Goal: Task Accomplishment & Management: Complete application form

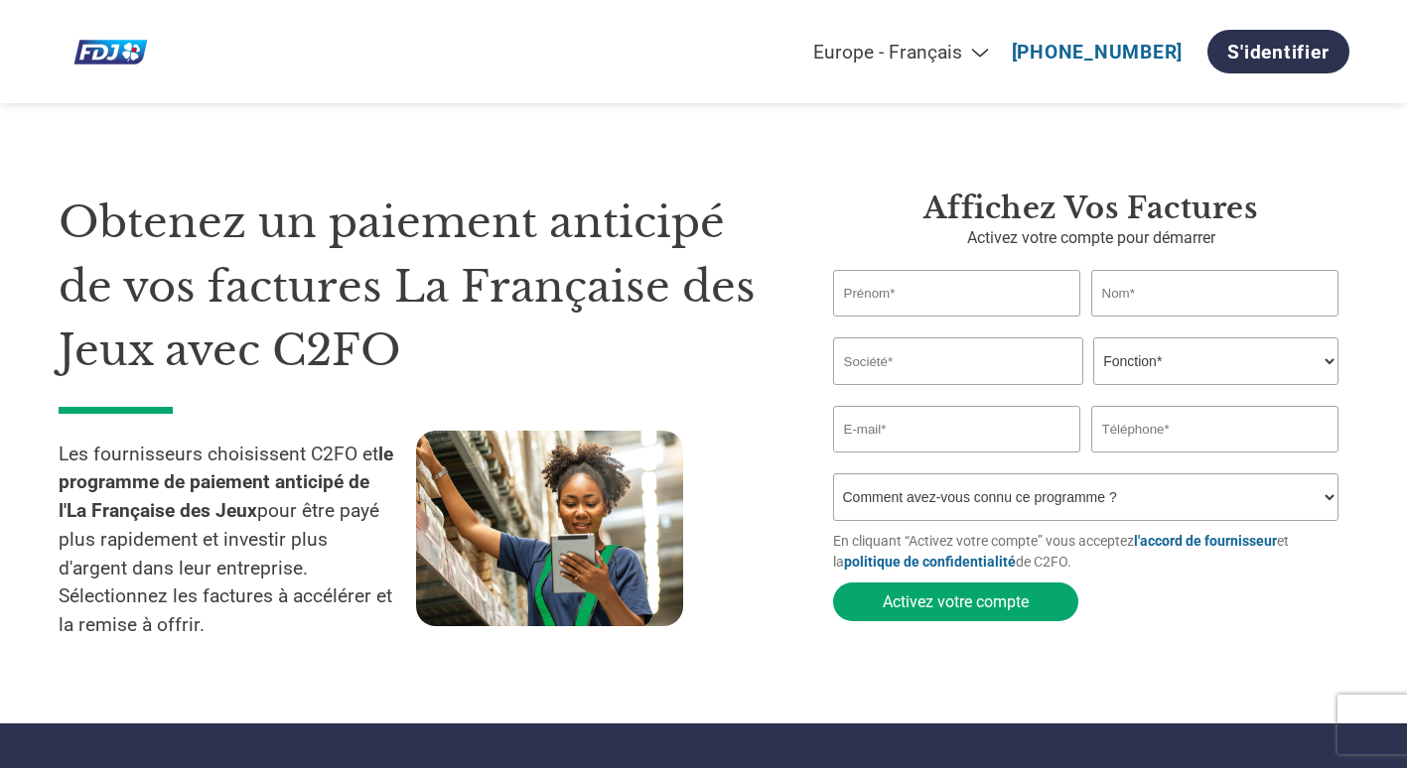
select select "fr-FR"
click at [923, 290] on input "text" at bounding box center [957, 293] width 248 height 47
type input "a"
type input "ANNE"
click at [1164, 286] on input "text" at bounding box center [1215, 293] width 248 height 47
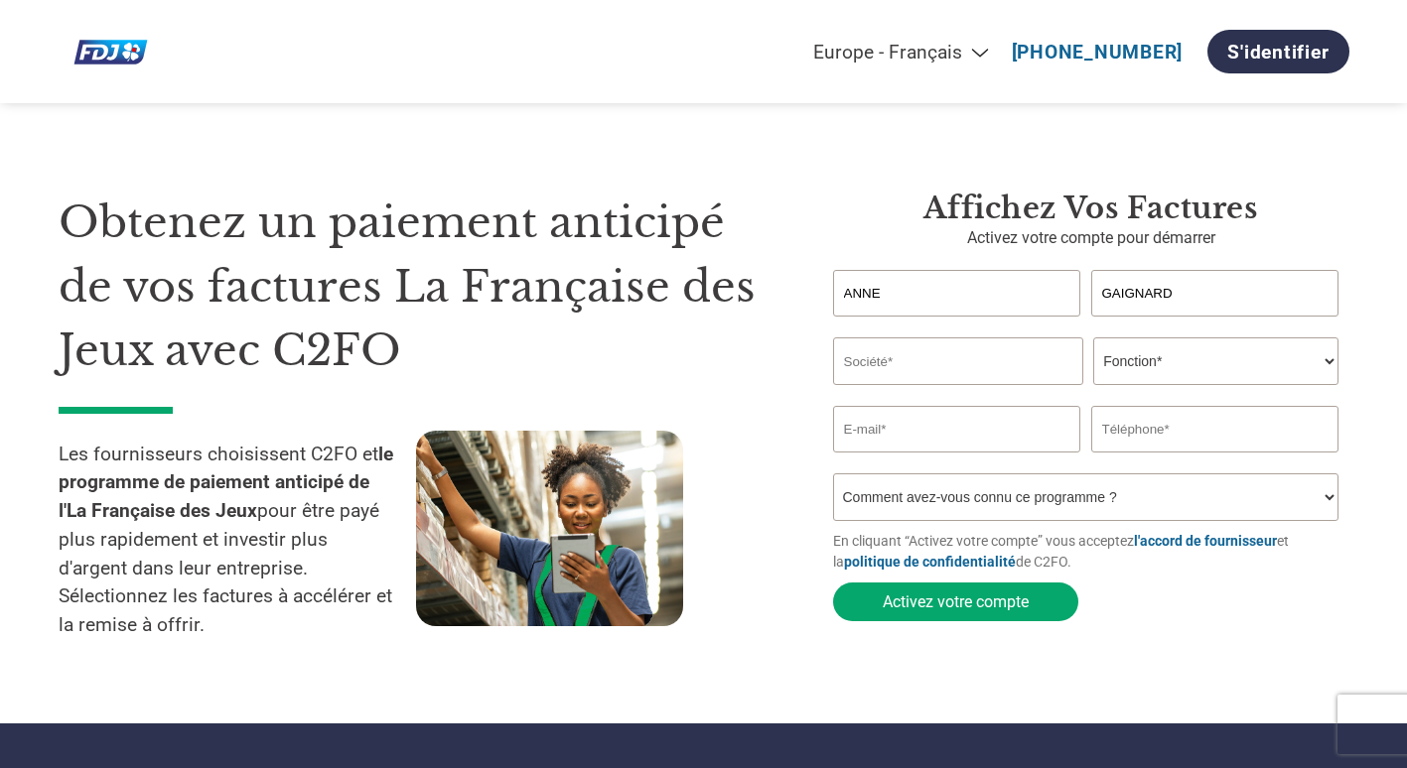
type input "GAIGNARD"
click at [1004, 375] on input "text" at bounding box center [958, 362] width 250 height 48
type input "Place des Investisseurs"
click at [1193, 359] on select "Fonction* Directeur administratif et financier Responsable crédit Contrôleur de…" at bounding box center [1215, 362] width 245 height 48
click at [1181, 369] on select "Fonction* Directeur administratif et financier Responsable crédit Contrôleur de…" at bounding box center [1215, 362] width 245 height 48
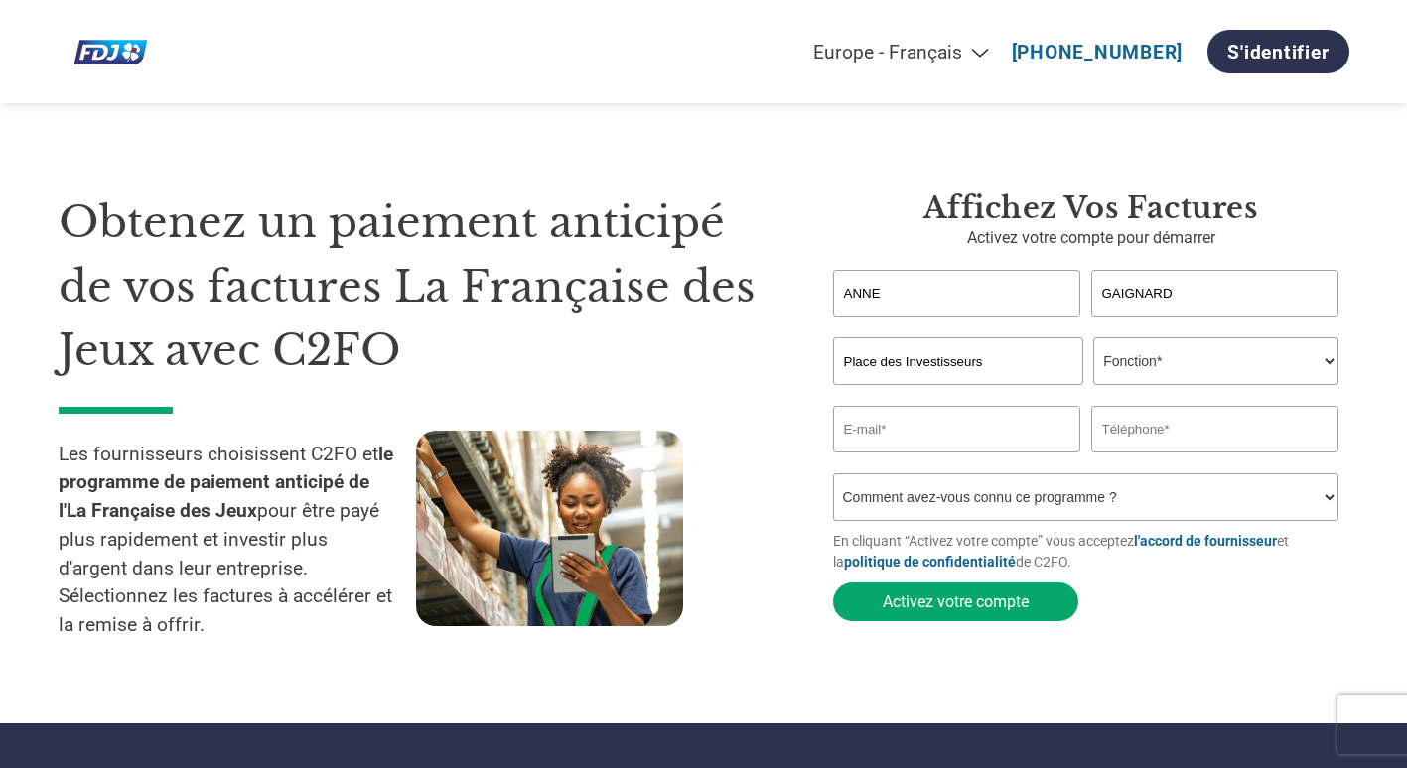
click at [1188, 368] on select "Fonction* Directeur administratif et financier Responsable crédit Contrôleur de…" at bounding box center [1215, 362] width 245 height 48
select select "CEO"
click at [1093, 339] on select "Fonction* Directeur administratif et financier Responsable crédit Contrôleur de…" at bounding box center [1215, 362] width 245 height 48
click at [939, 438] on input "email" at bounding box center [957, 429] width 248 height 47
type input "secretariat@placedesinvestisseurs.org"
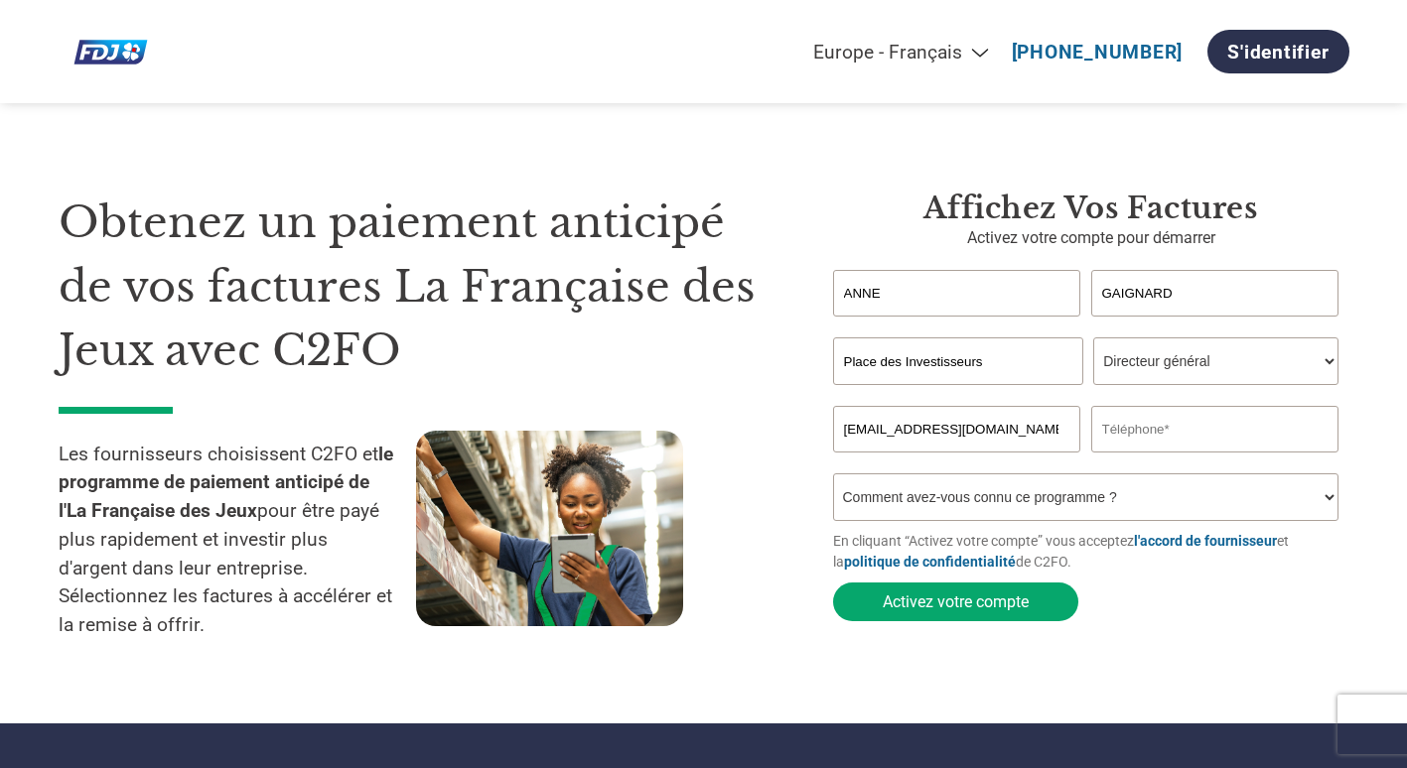
type input "0650449335"
click at [1090, 510] on select "Comment avez-vous connu ce programme ? Par courrier Par e-mail Sur les réseaux …" at bounding box center [1086, 497] width 506 height 48
select select "Email"
click at [833, 479] on select "Comment avez-vous connu ce programme ? Par courrier Par e-mail Sur les réseaux …" at bounding box center [1086, 497] width 506 height 48
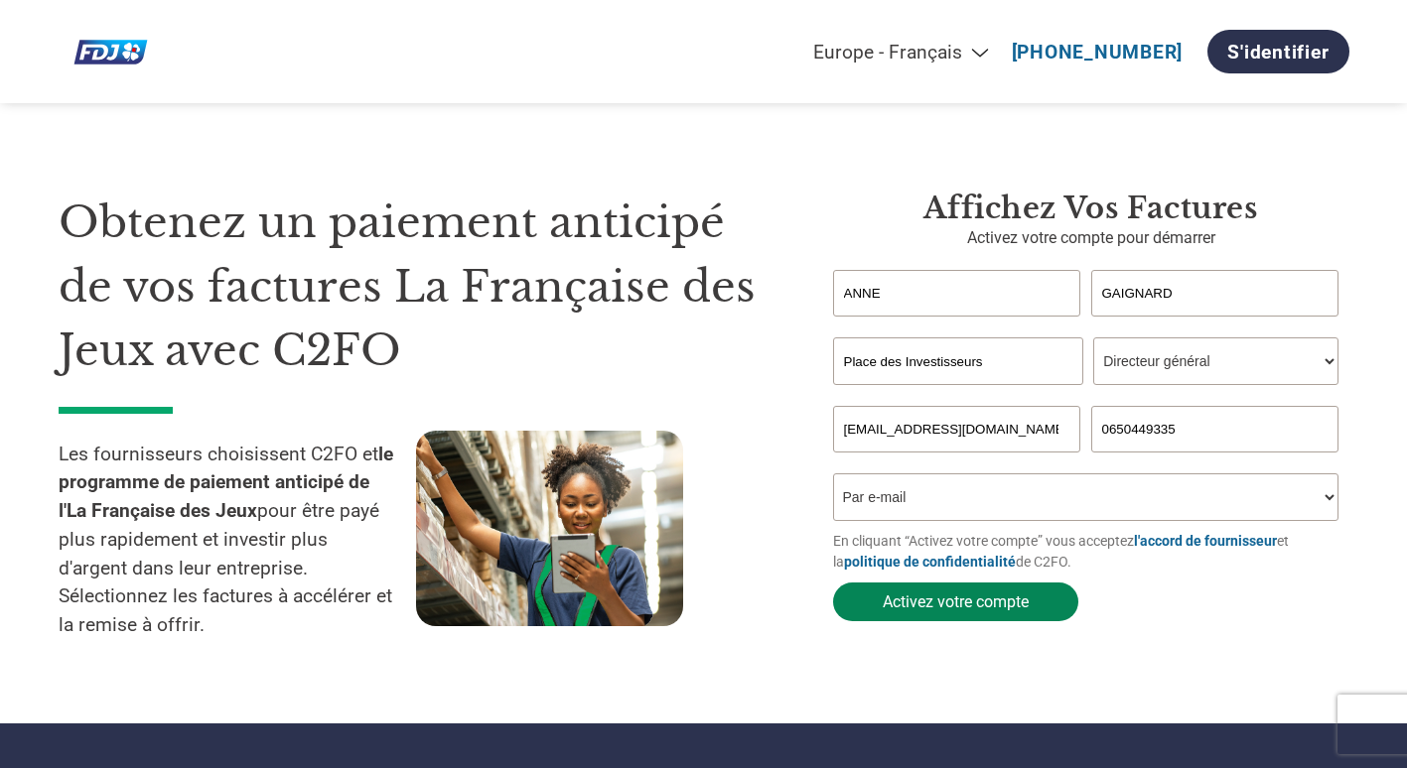
click at [954, 609] on button "Activez votre compte" at bounding box center [955, 602] width 245 height 39
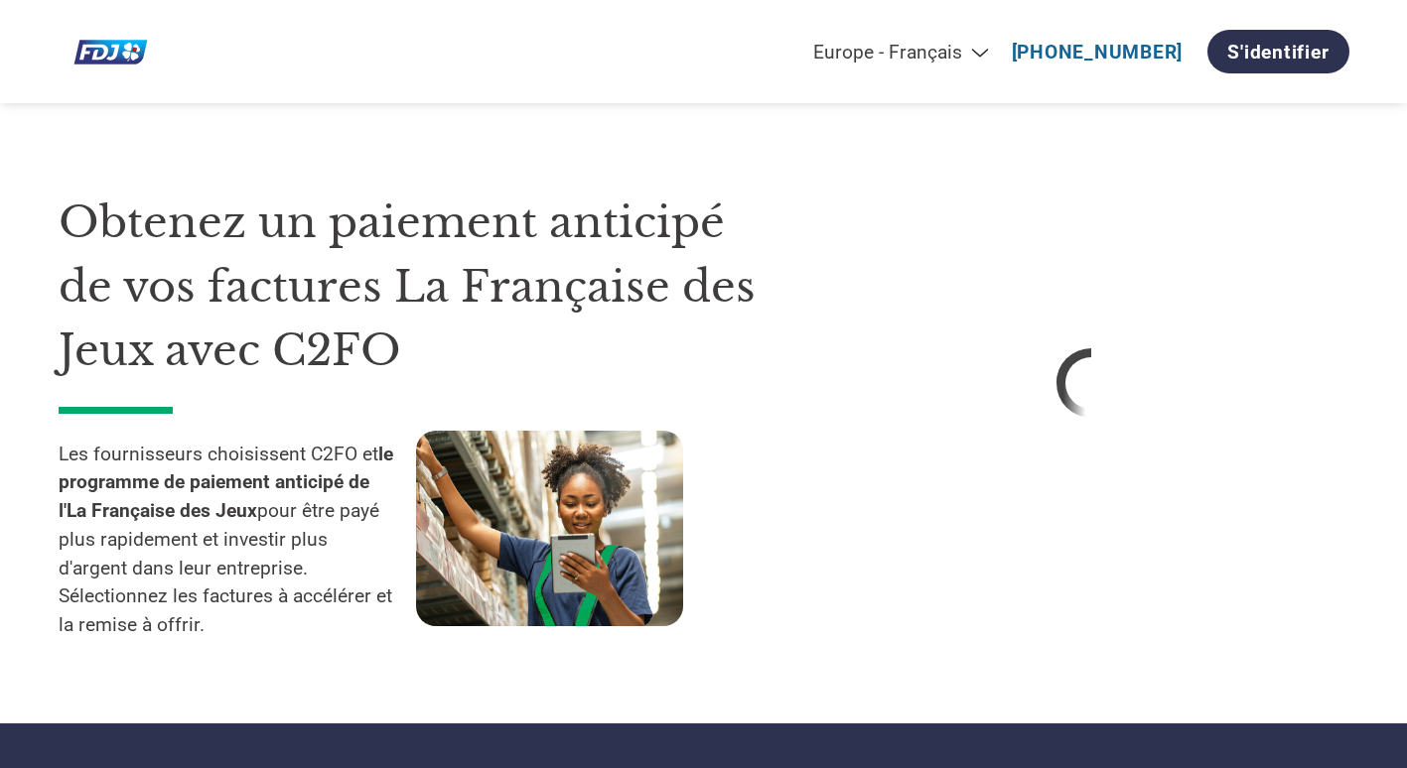
select select "fr-FR"
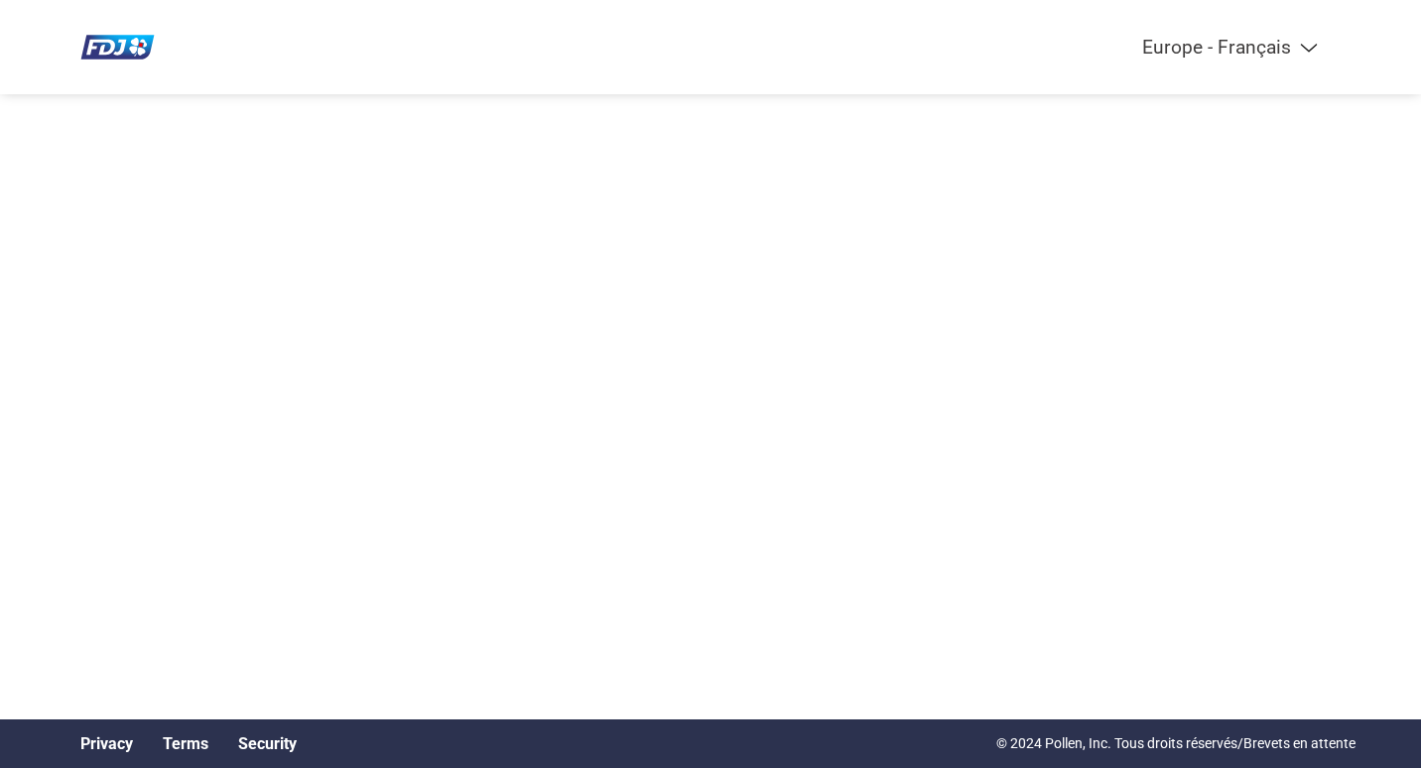
select select "fr-FR"
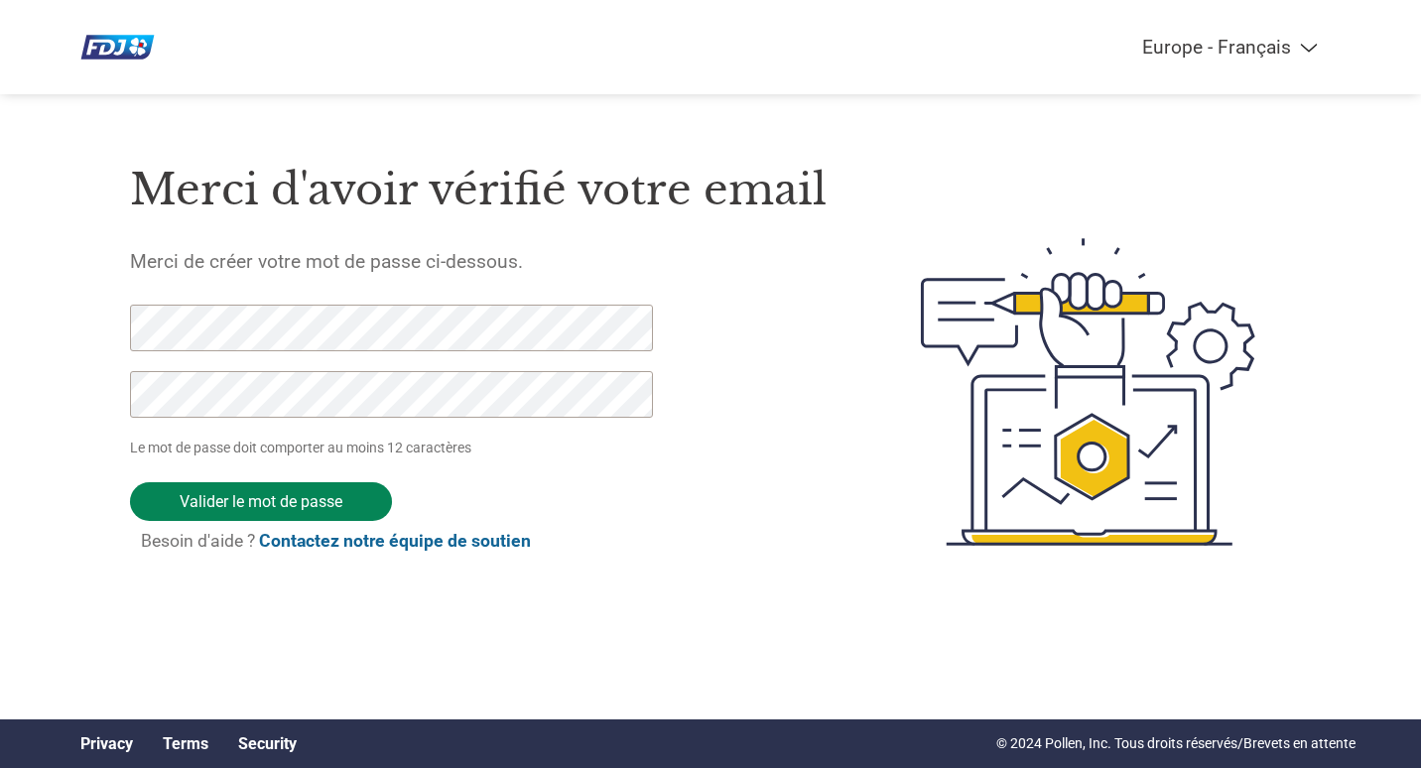
click at [277, 503] on input "Valider le mot de passe" at bounding box center [261, 501] width 262 height 39
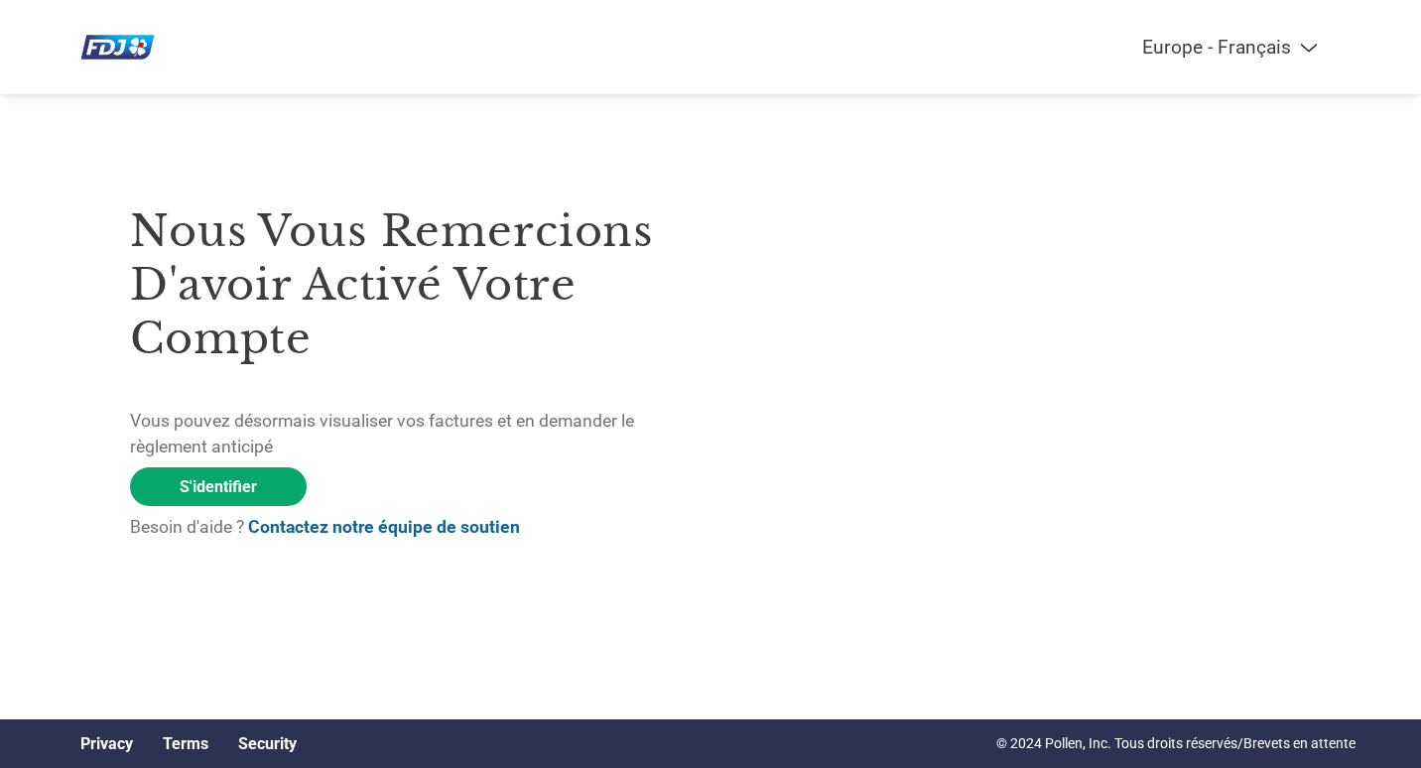
click at [942, 560] on div "Nous vous remercions d'avoir activé votre compte Vous pouvez désormais visualis…" at bounding box center [711, 280] width 1290 height 560
click at [231, 488] on link "S'identifier" at bounding box center [218, 487] width 177 height 39
